Goal: Transaction & Acquisition: Purchase product/service

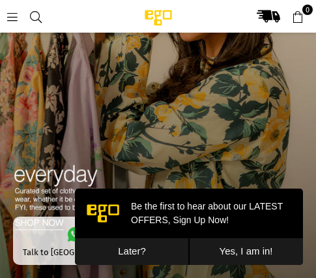
scroll to position [613, 0]
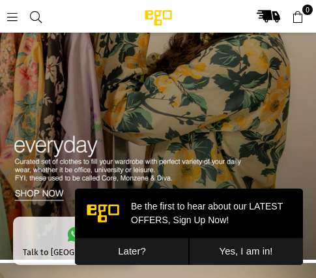
click at [171, 247] on button "Later?" at bounding box center [132, 251] width 114 height 27
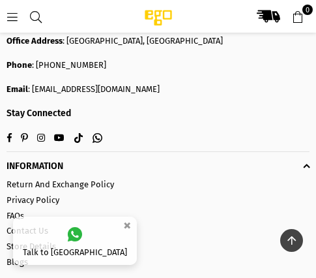
scroll to position [1422, 0]
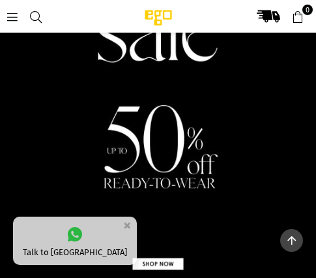
click at [143, 111] on img at bounding box center [158, 82] width 316 height 416
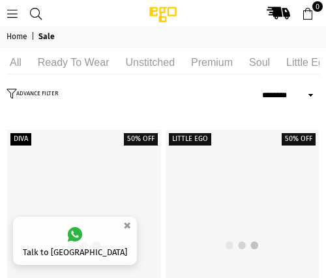
select select "******"
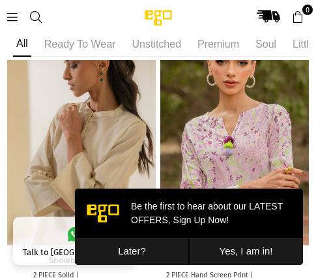
scroll to position [1076, 0]
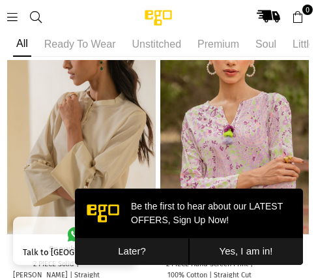
click at [165, 244] on button "Later?" at bounding box center [132, 251] width 114 height 27
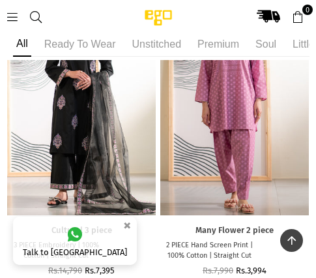
scroll to position [2119, 0]
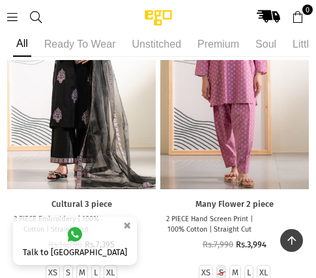
click at [9, 11] on icon at bounding box center [13, 17] width 12 height 12
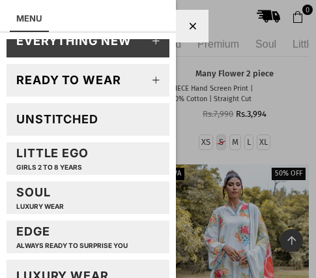
scroll to position [0, 0]
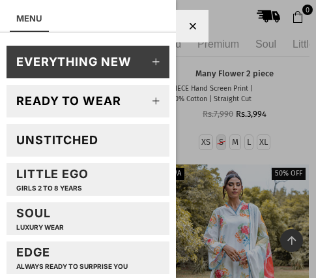
click at [74, 177] on div "Little EGO GIRLS 2 TO 8 YEARS" at bounding box center [52, 178] width 72 height 25
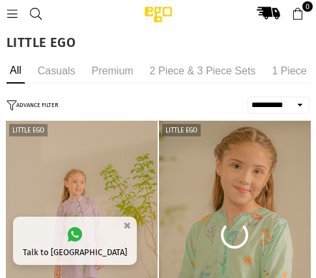
select select "**********"
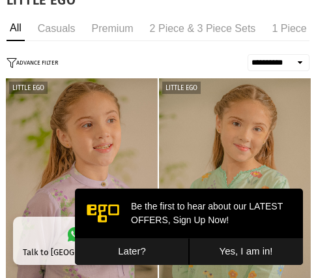
scroll to position [65, 0]
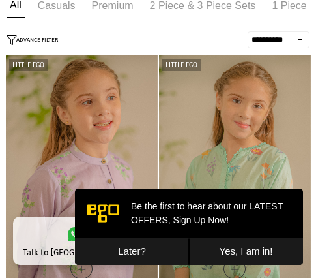
click at [163, 248] on button "Later?" at bounding box center [132, 251] width 114 height 27
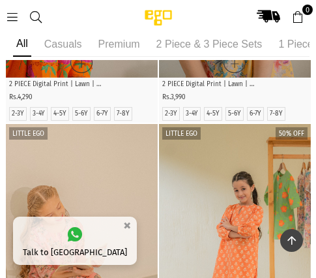
scroll to position [521, 0]
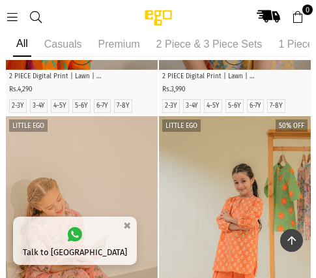
click at [6, 25] on header "Ego .st0 { fill: #000000; } 0" at bounding box center [158, 16] width 316 height 33
click at [14, 21] on icon at bounding box center [13, 17] width 12 height 12
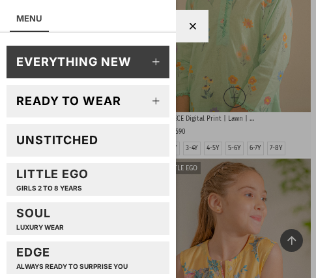
scroll to position [0, 0]
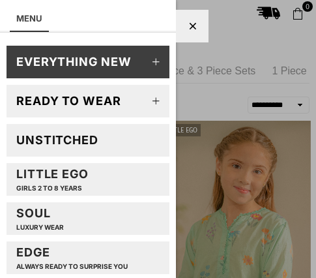
click at [44, 66] on div "EVERYTHING NEW" at bounding box center [73, 61] width 115 height 15
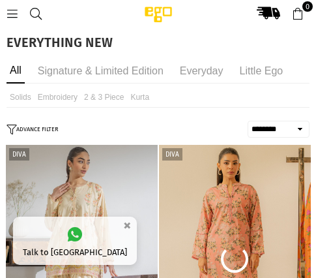
select select "******"
